Goal: Check status: Check status

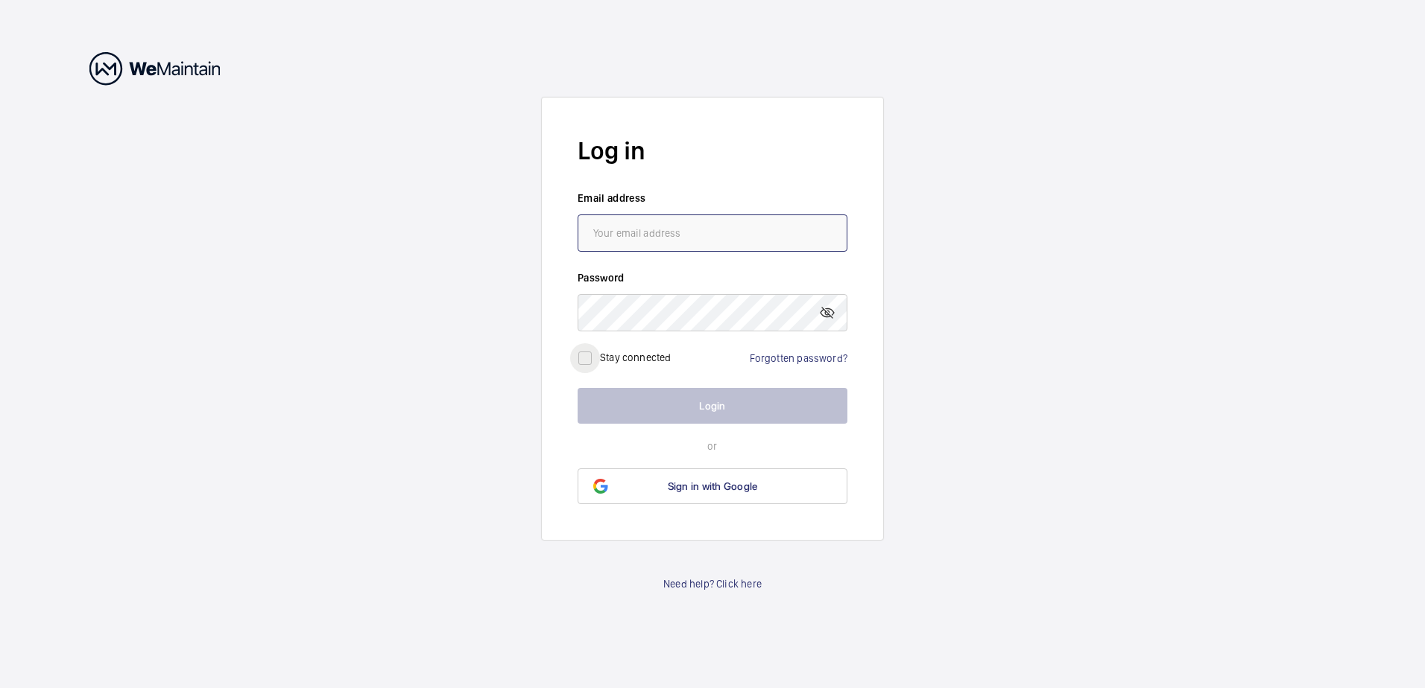
type input "[EMAIL_ADDRESS][DOMAIN_NAME]"
click at [582, 361] on input "checkbox" at bounding box center [585, 358] width 30 height 30
checkbox input "true"
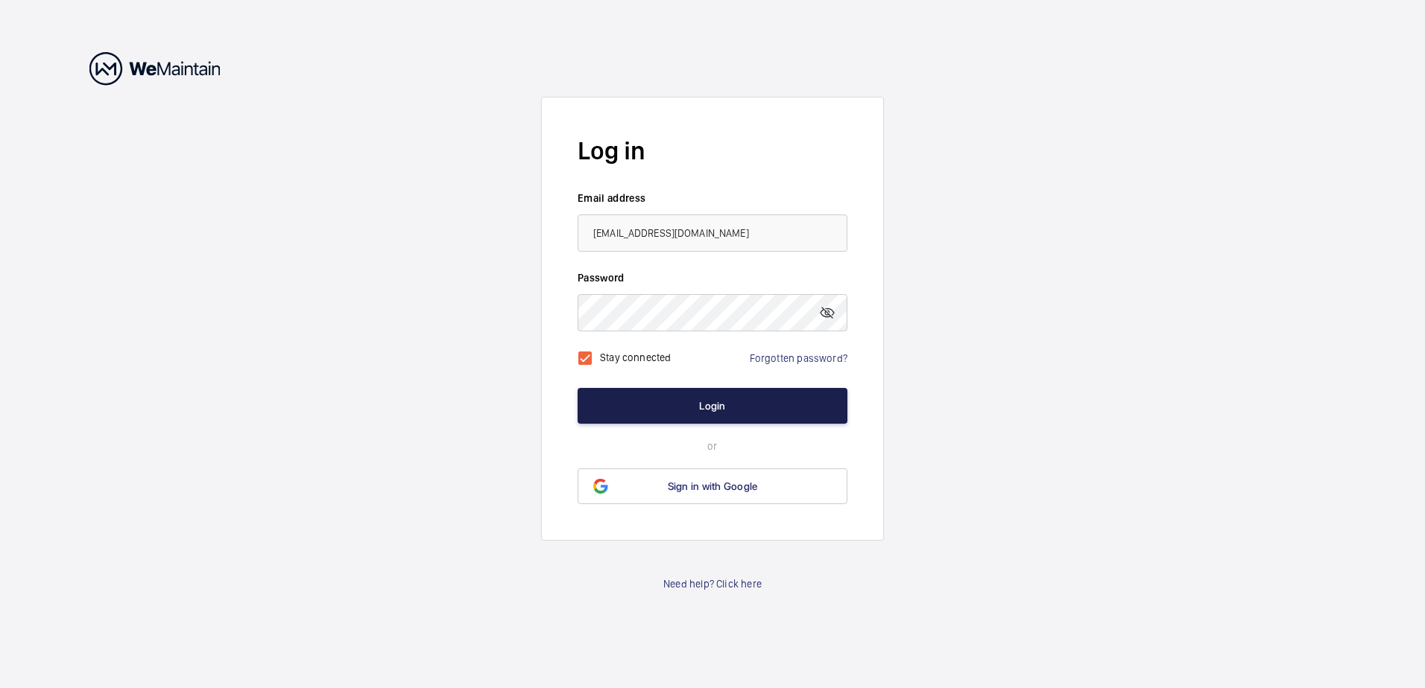
click at [723, 398] on button "Login" at bounding box center [712, 406] width 270 height 36
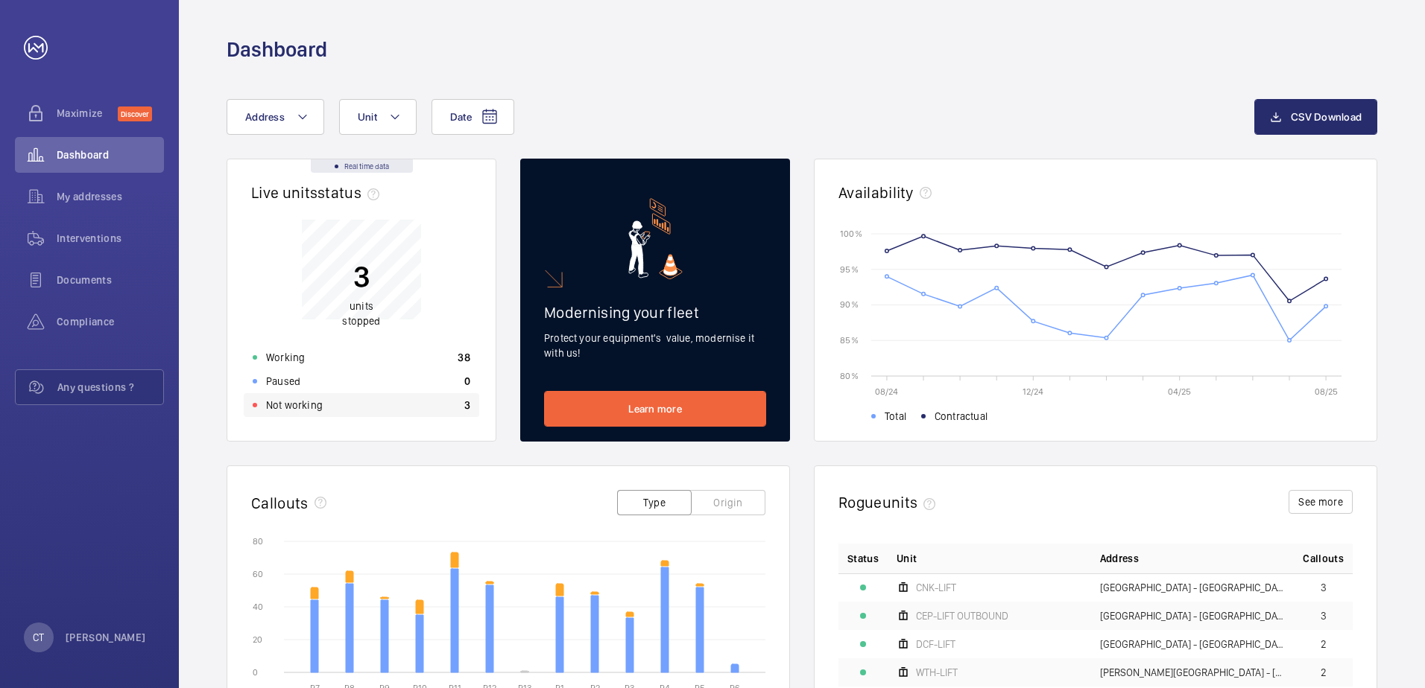
click at [291, 402] on p "Not working" at bounding box center [294, 405] width 57 height 15
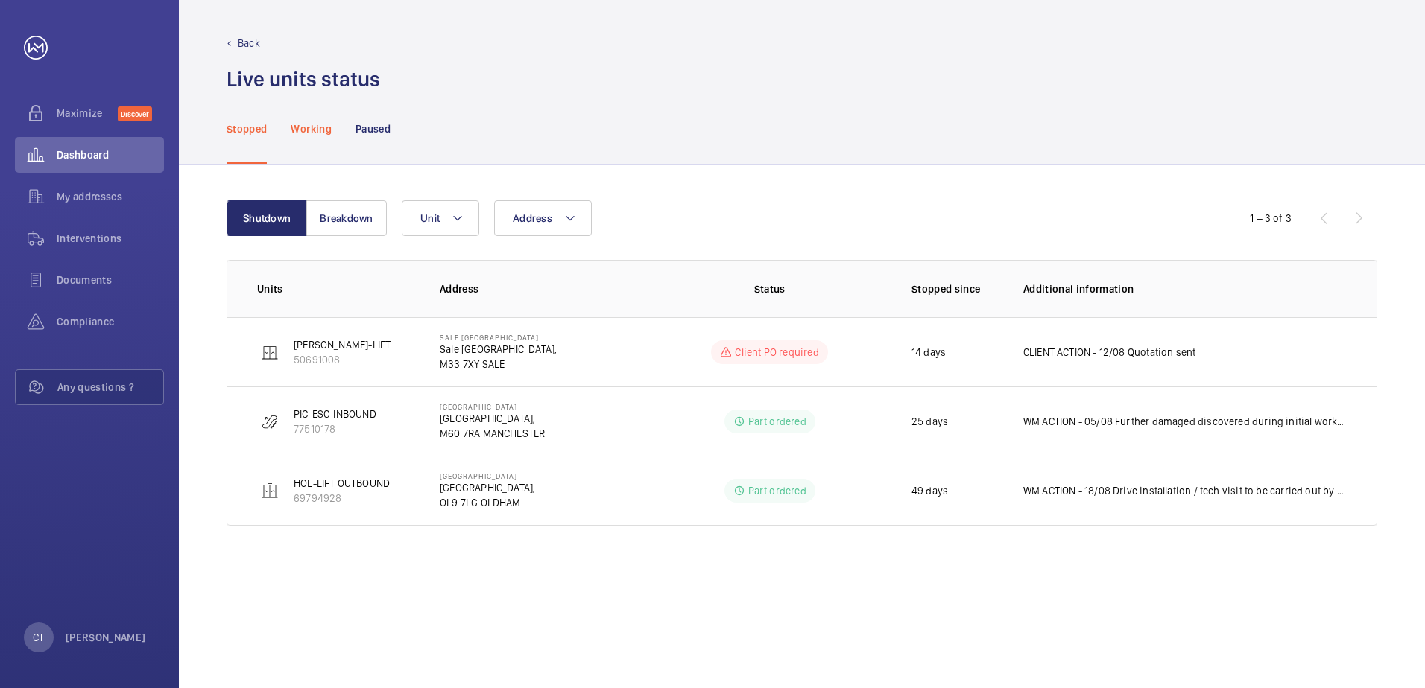
click at [323, 131] on p "Working" at bounding box center [311, 128] width 40 height 15
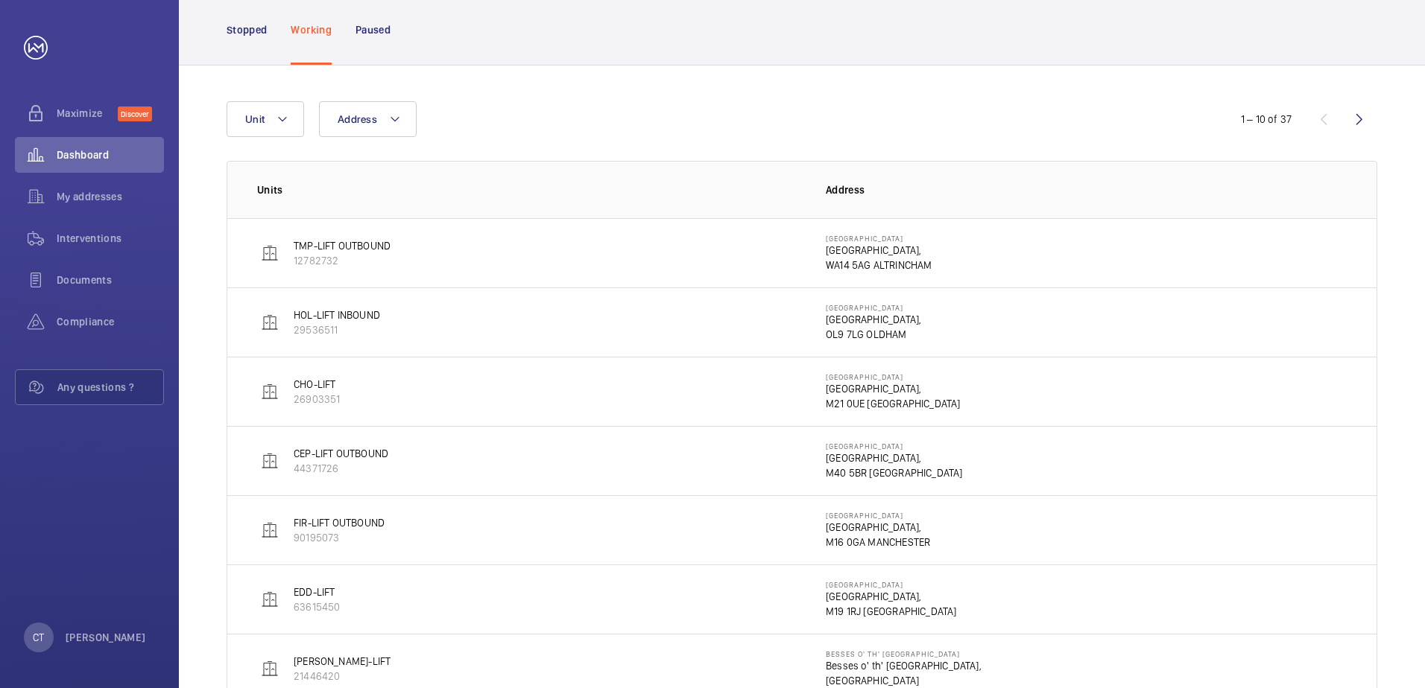
scroll to position [149, 0]
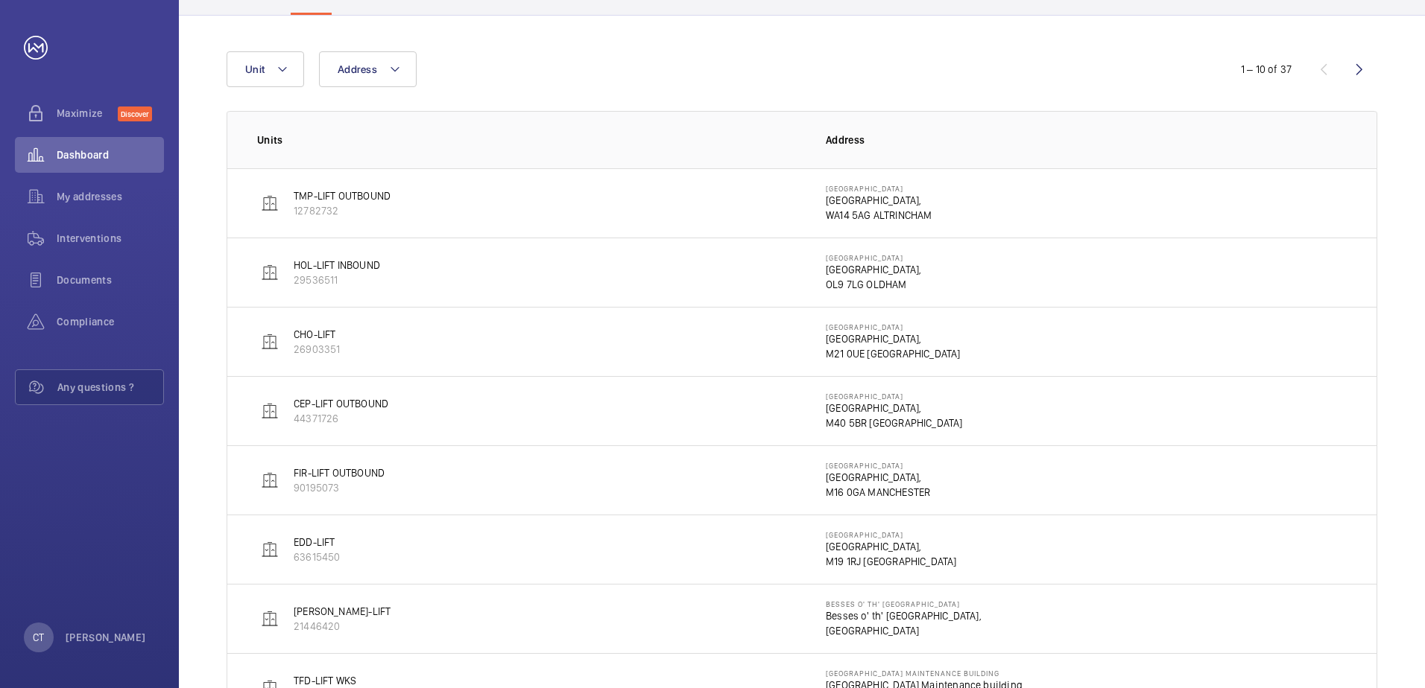
click at [1004, 469] on td "[GEOGRAPHIC_DATA] [GEOGRAPHIC_DATA], M16 0GA [GEOGRAPHIC_DATA]" at bounding box center [1089, 480] width 574 height 69
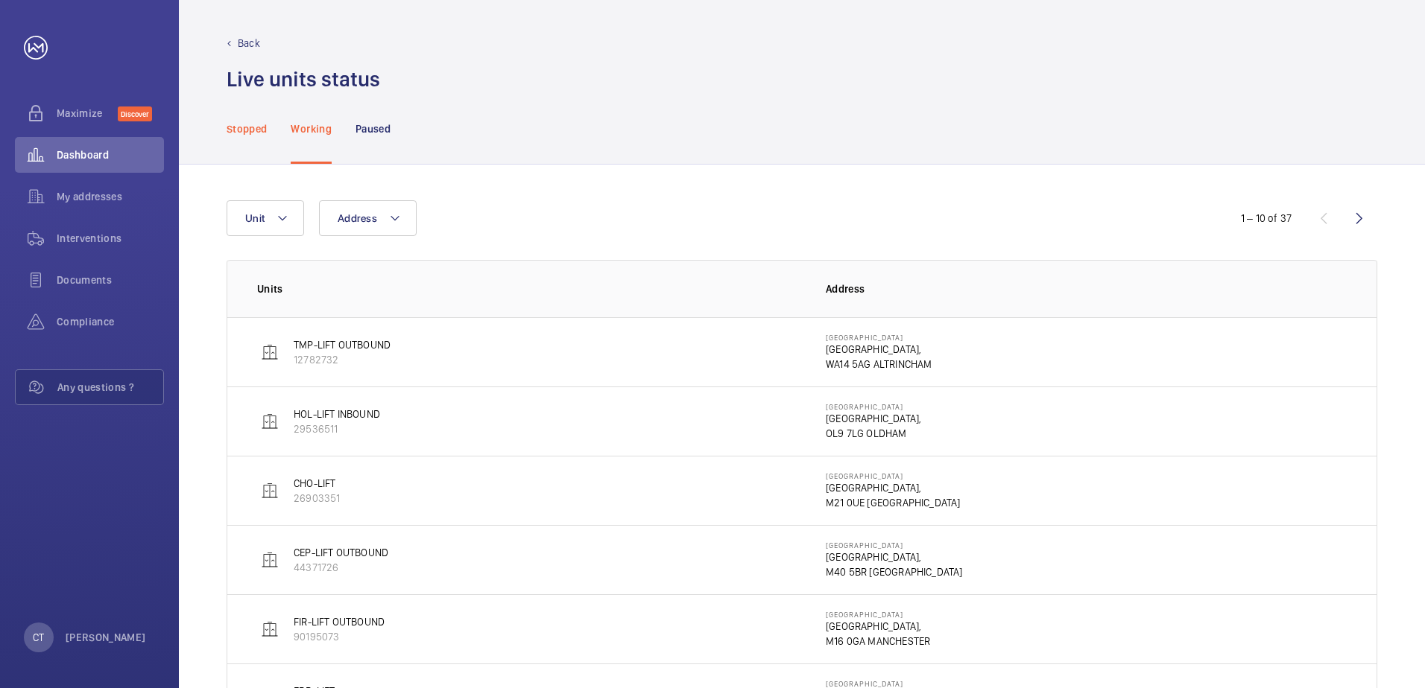
click at [231, 136] on p "Stopped" at bounding box center [246, 128] width 40 height 15
